Goal: Check status

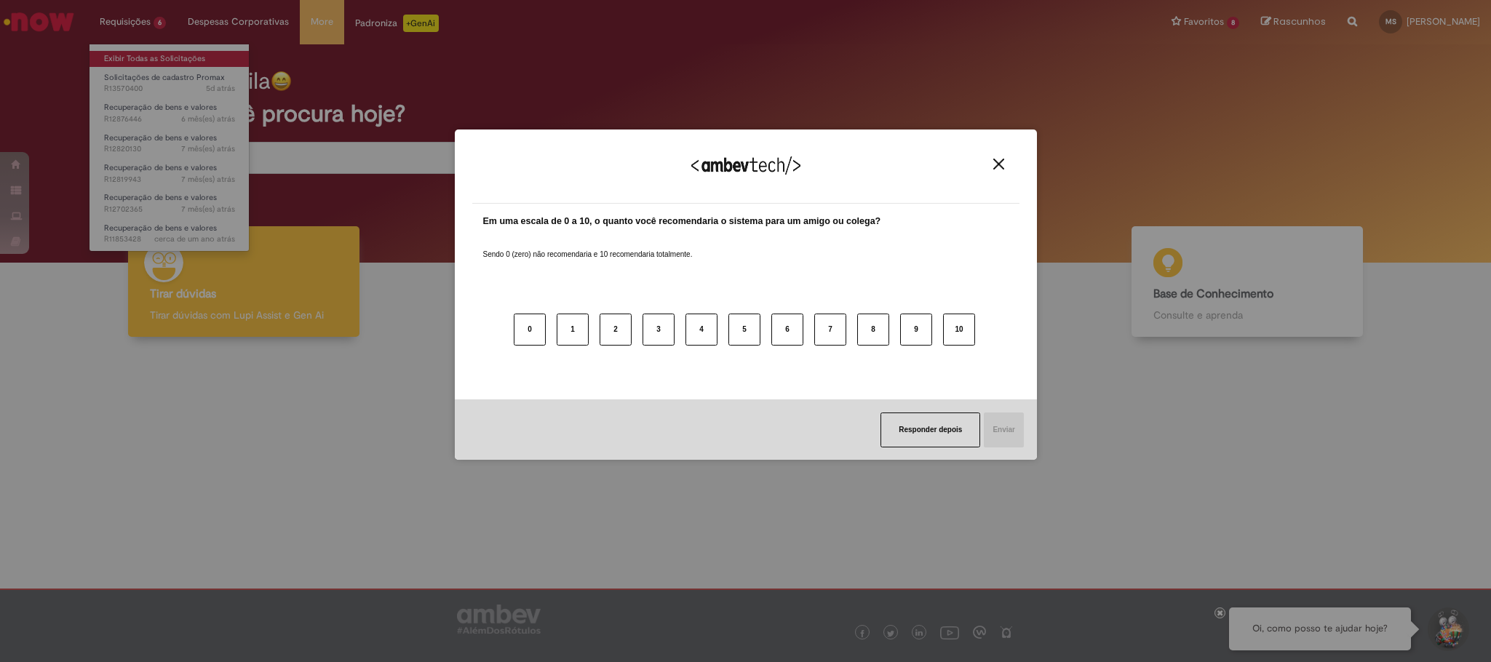
click at [208, 55] on div "Agradecemos seu feedback! Em uma escala de 0 a 10, o quanto você recomendaria o…" at bounding box center [745, 331] width 1491 height 662
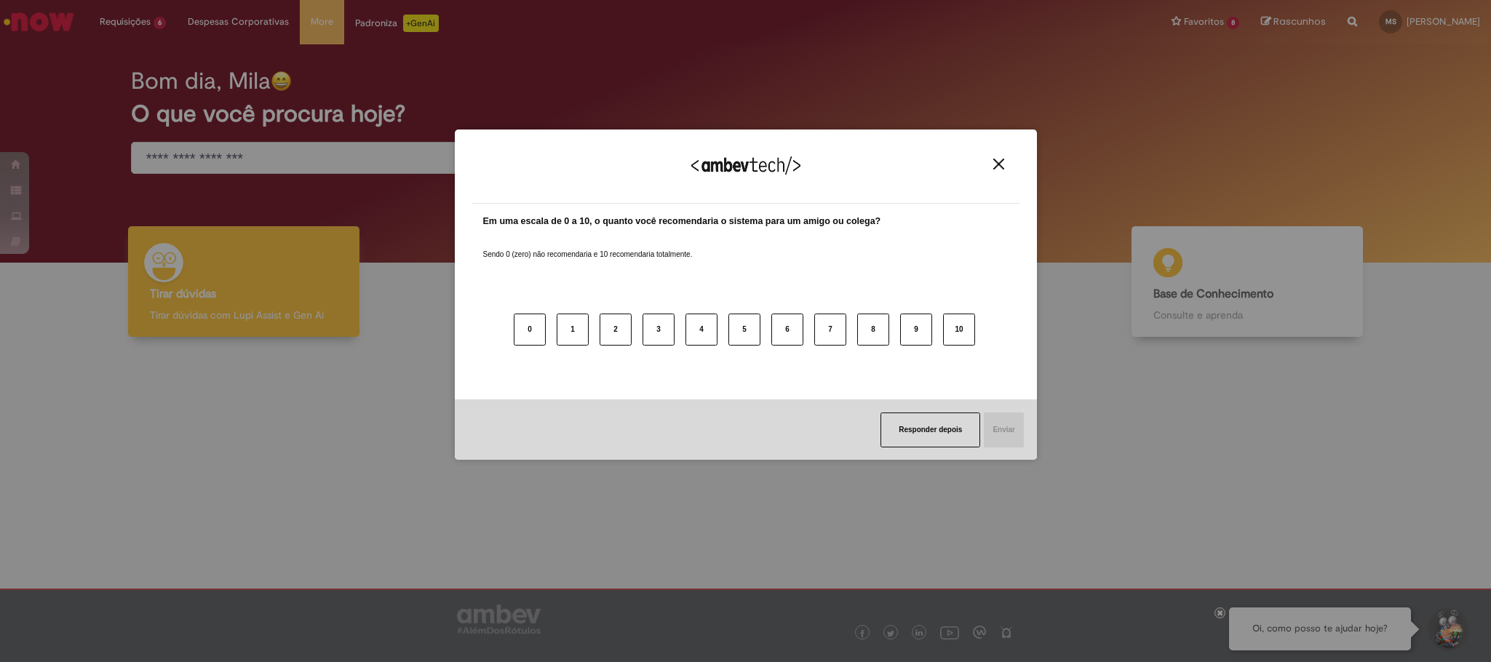
click at [994, 166] on img "Close" at bounding box center [998, 164] width 11 height 11
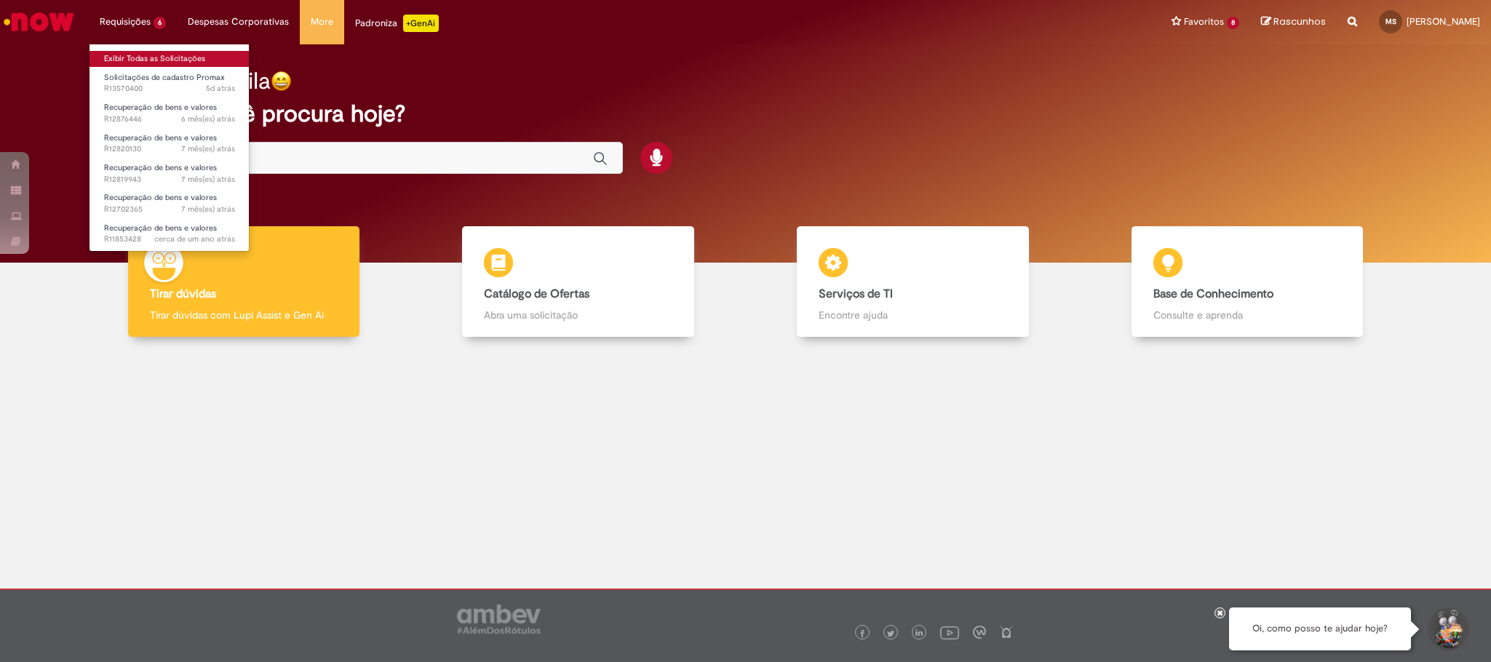
click at [164, 55] on link "Exibir Todas as Solicitações" at bounding box center [170, 59] width 160 height 16
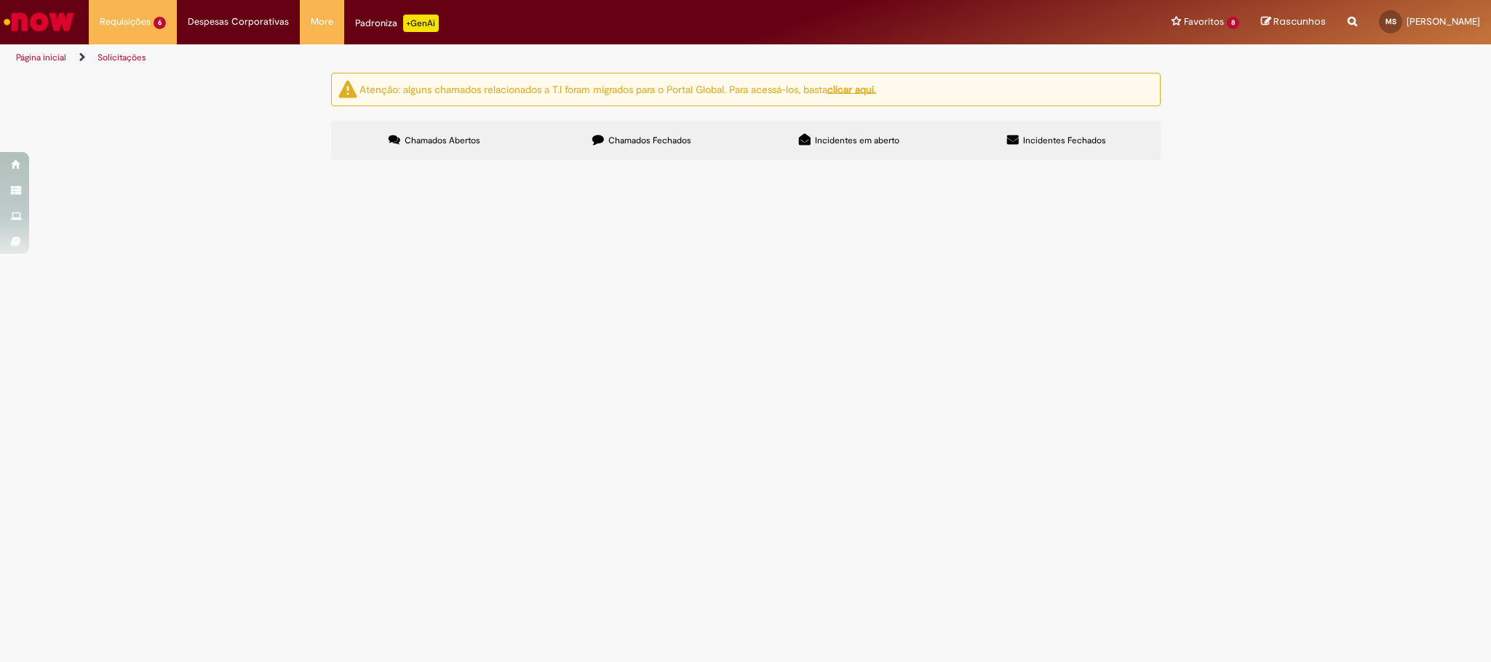
click at [642, 138] on span "Chamados Fechados" at bounding box center [649, 141] width 83 height 12
drag, startPoint x: 654, startPoint y: 264, endPoint x: 662, endPoint y: 262, distance: 8.3
click at [0, 0] on td "Bom dia, favor ajustar a data de entrega dos pdvs em anexo" at bounding box center [0, 0] width 0 height 0
click at [0, 0] on span "Bom dia, favor ajustar a data de entrega dos pdvs em anexo" at bounding box center [0, 0] width 0 height 0
drag, startPoint x: 491, startPoint y: 273, endPoint x: 517, endPoint y: 271, distance: 26.3
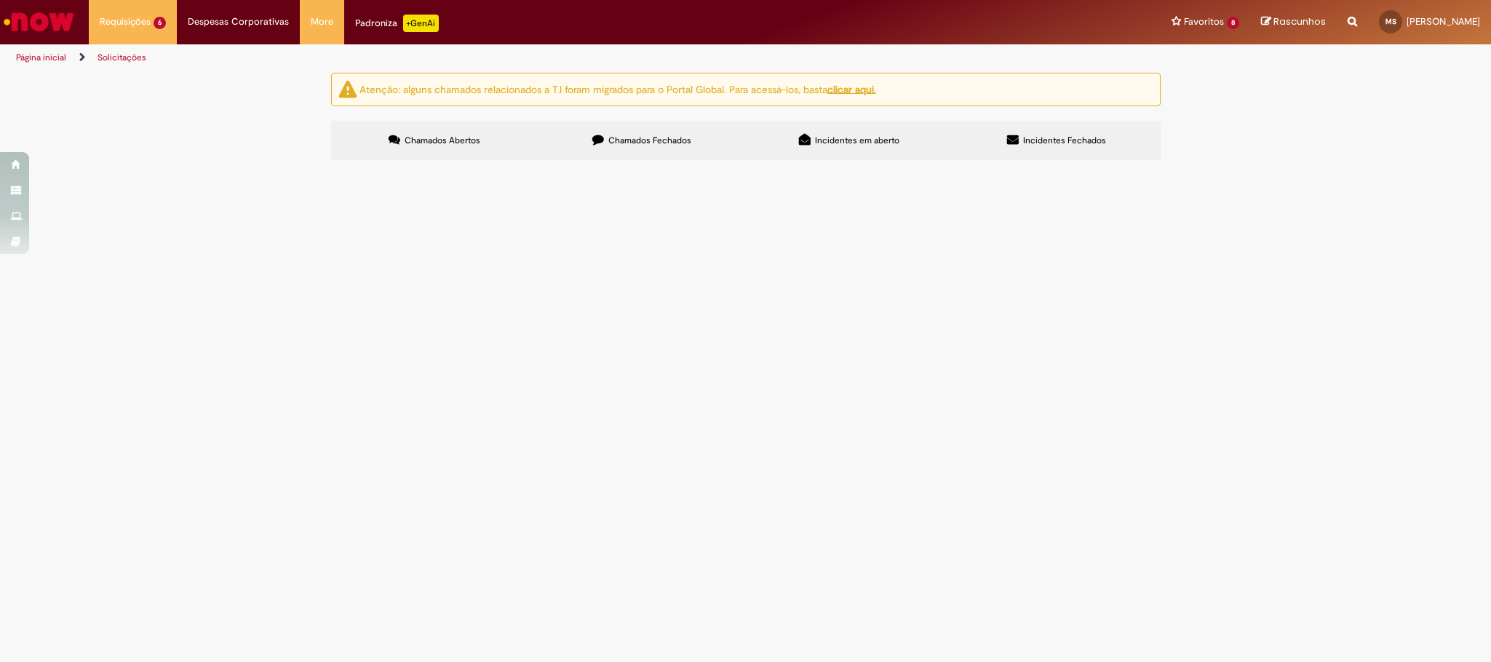
click at [0, 0] on td "Ajuste Data de entrega Bees" at bounding box center [0, 0] width 0 height 0
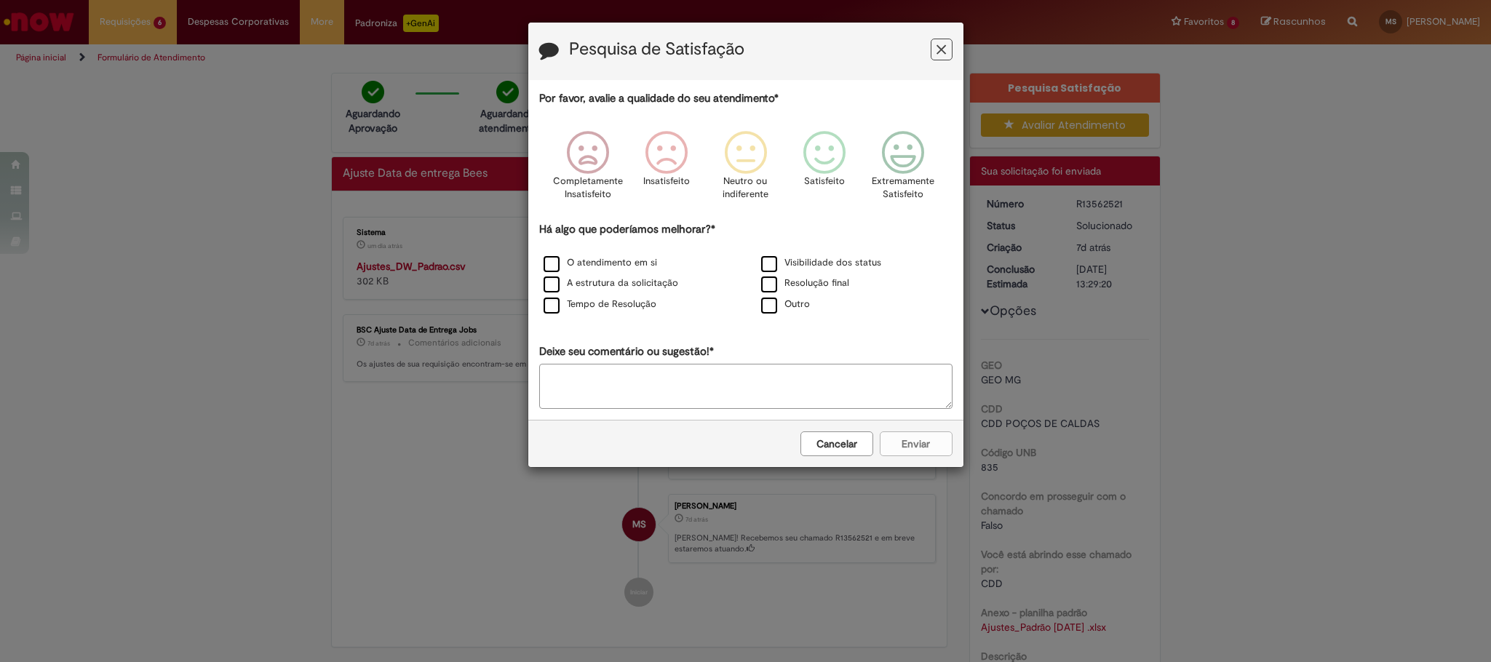
click at [929, 53] on h3 "Pesquisa de Satisfação" at bounding box center [745, 51] width 413 height 23
click at [941, 42] on icon "Feedback" at bounding box center [941, 49] width 9 height 15
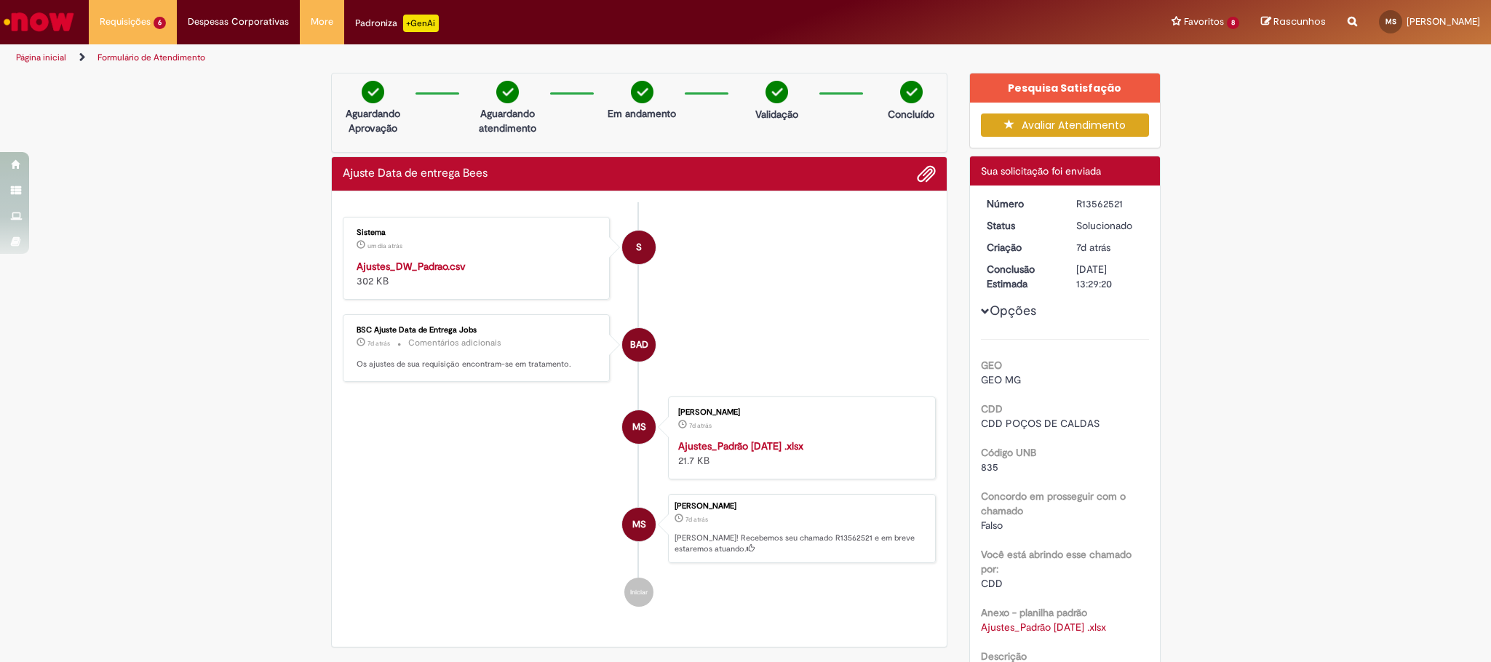
drag, startPoint x: 786, startPoint y: 442, endPoint x: 793, endPoint y: 431, distance: 13.1
click at [788, 440] on div "[PERSON_NAME] 7d atrás 7 dias atrás Ajustes_Padrão [DATE] .xlsx 21.7 KB" at bounding box center [801, 438] width 259 height 74
click at [767, 448] on strong "Ajustes_Padrão [DATE] .xlsx" at bounding box center [740, 446] width 125 height 13
